Goal: Information Seeking & Learning: Learn about a topic

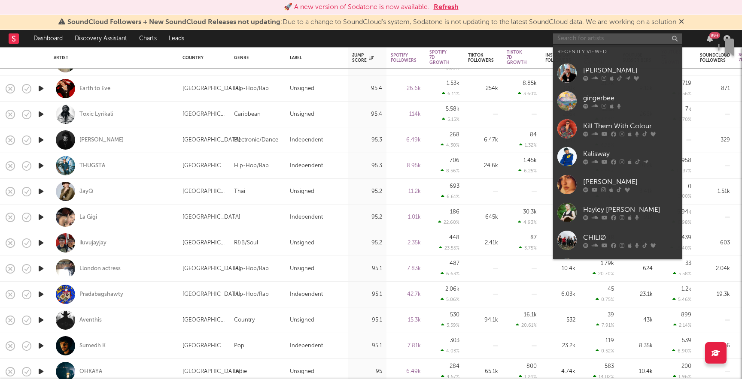
click at [570, 42] on input "text" at bounding box center [617, 38] width 129 height 11
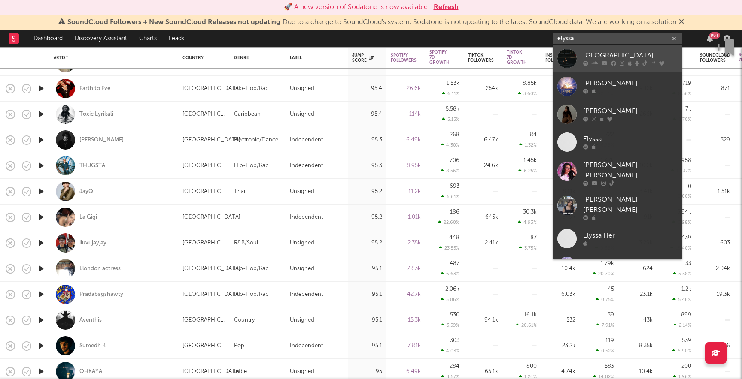
type input "elyssa"
click at [597, 55] on div "[GEOGRAPHIC_DATA]" at bounding box center [630, 56] width 94 height 10
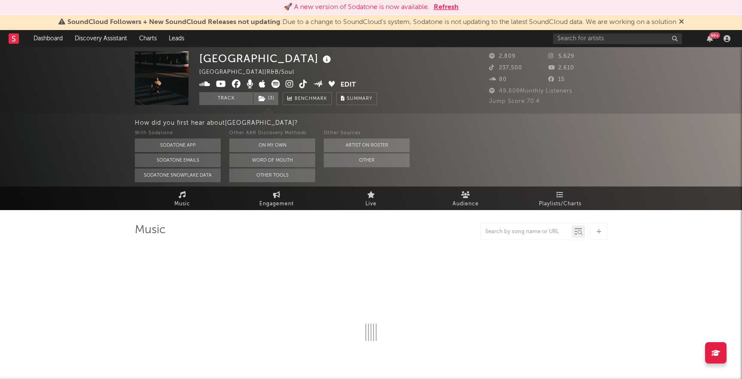
select select "6m"
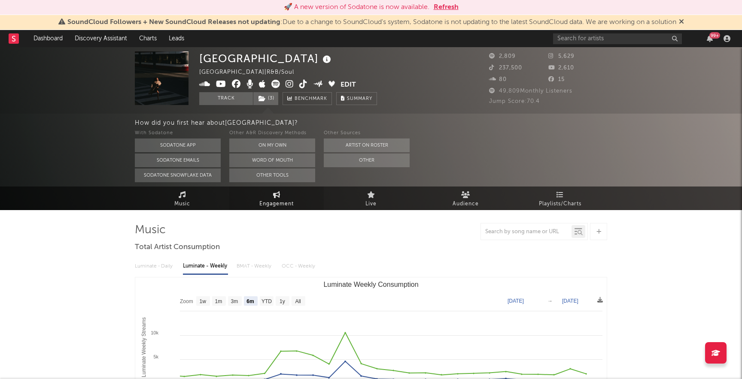
click at [279, 198] on icon at bounding box center [276, 194] width 7 height 7
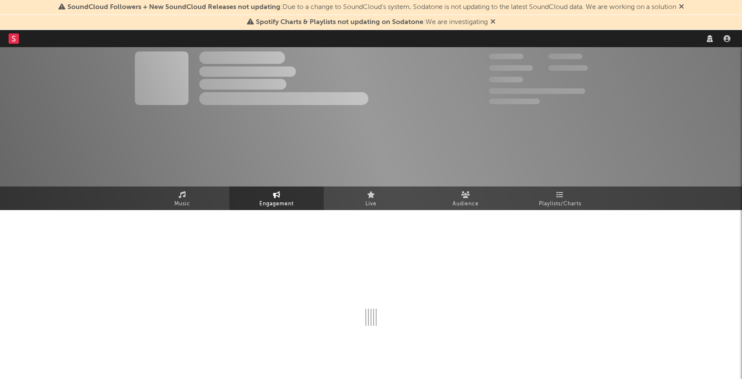
select select "1w"
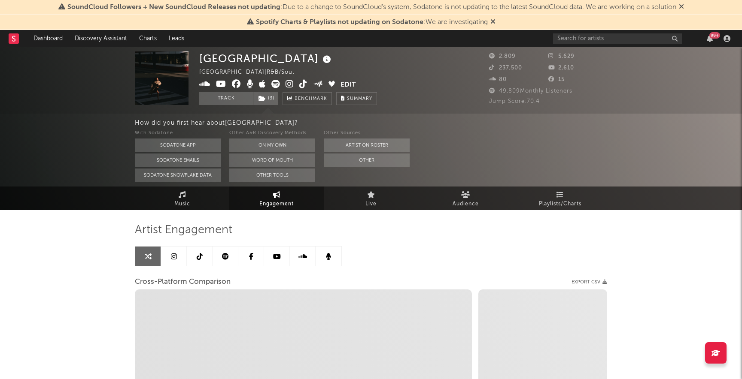
select select "1m"
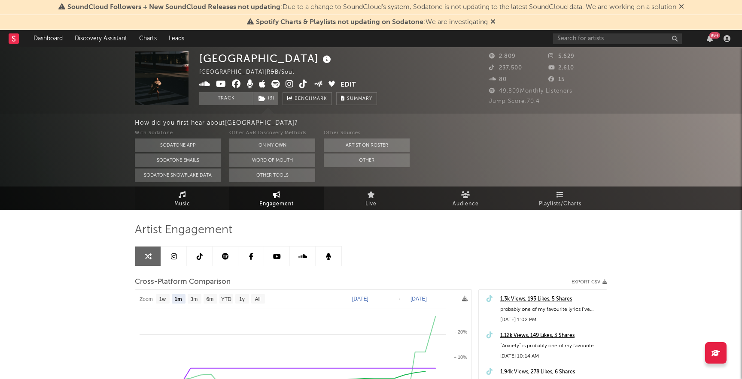
click at [179, 202] on span "Music" at bounding box center [182, 204] width 16 height 10
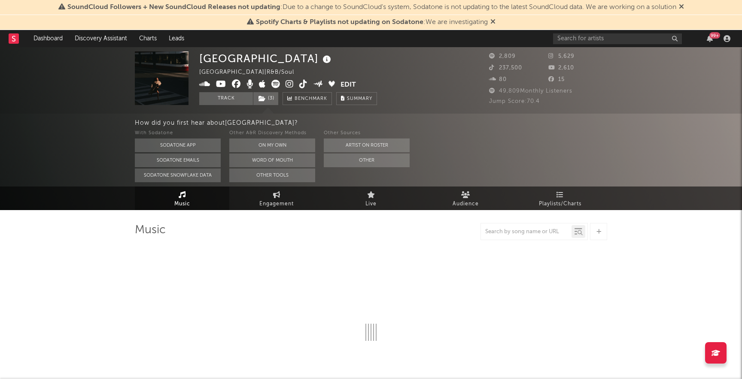
select select "6m"
